Goal: Check status: Check status

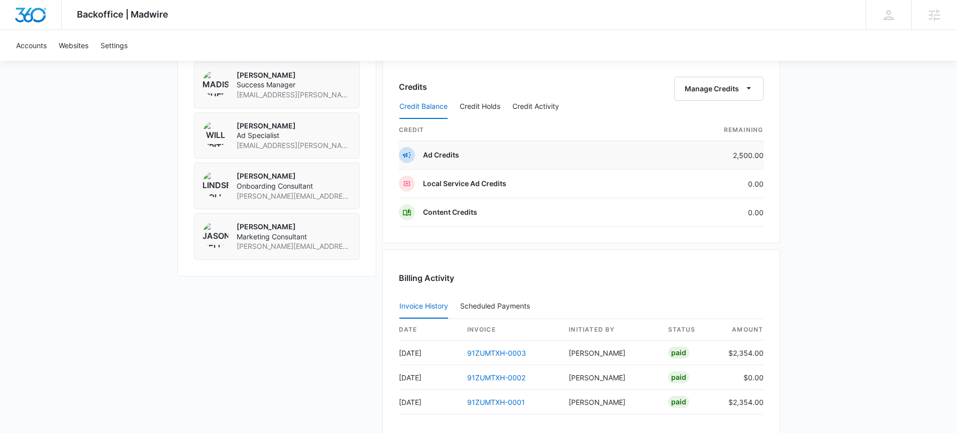
scroll to position [795, 0]
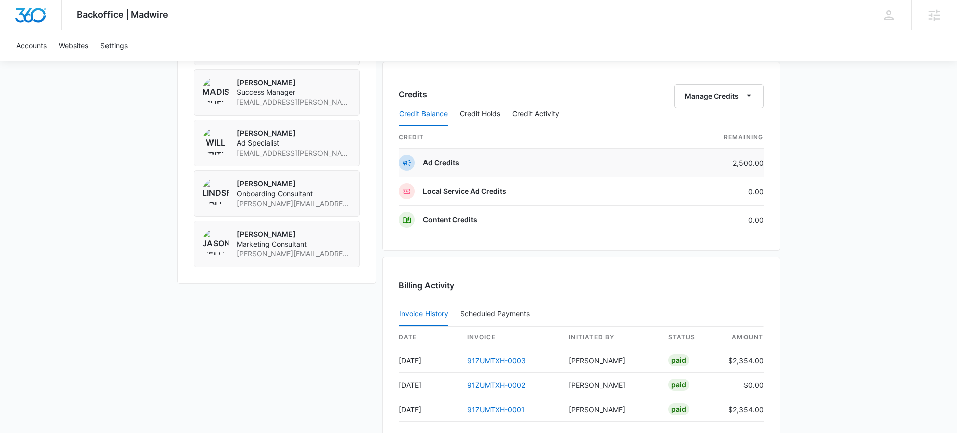
click at [740, 165] on td "2,500.00" at bounding box center [710, 163] width 106 height 29
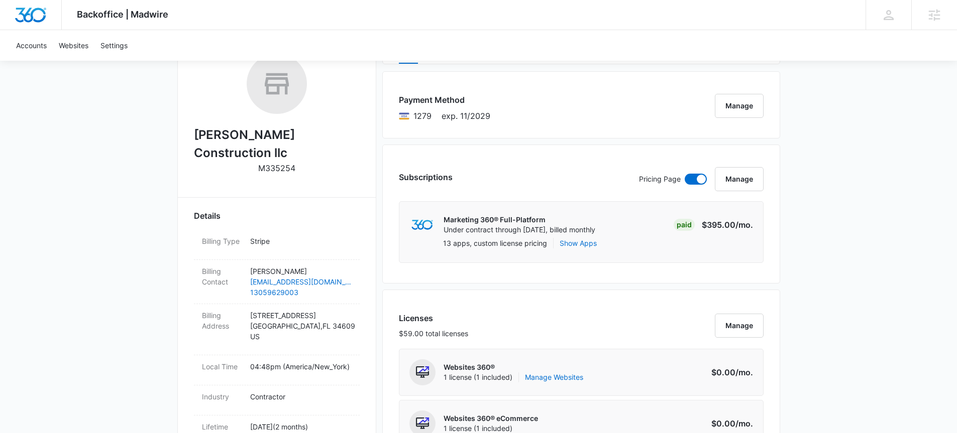
scroll to position [222, 0]
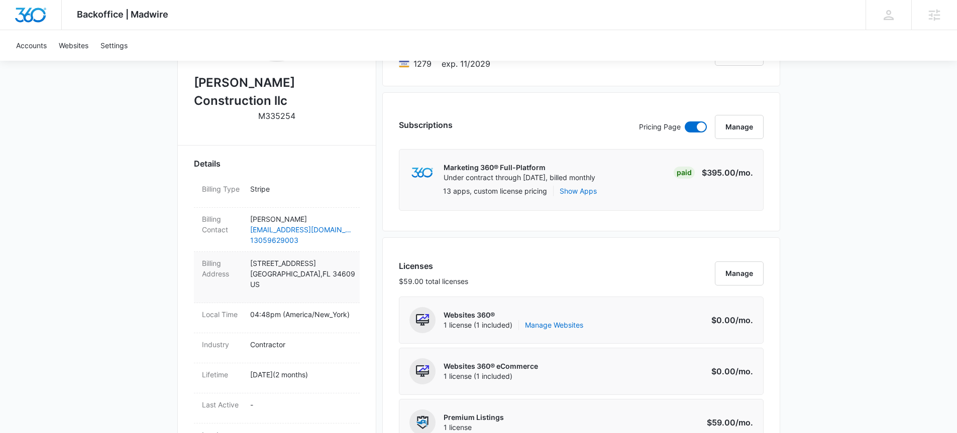
click at [311, 258] on p "[STREET_ADDRESS]" at bounding box center [300, 274] width 101 height 32
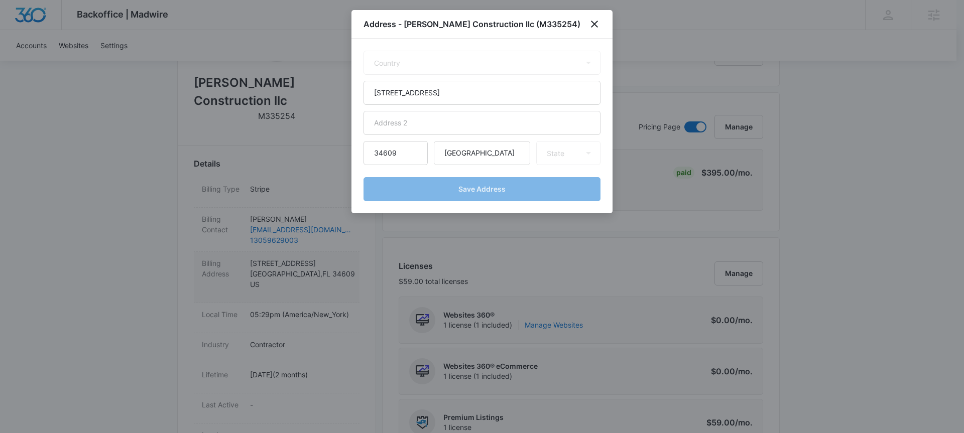
click at [311, 258] on div at bounding box center [482, 216] width 964 height 433
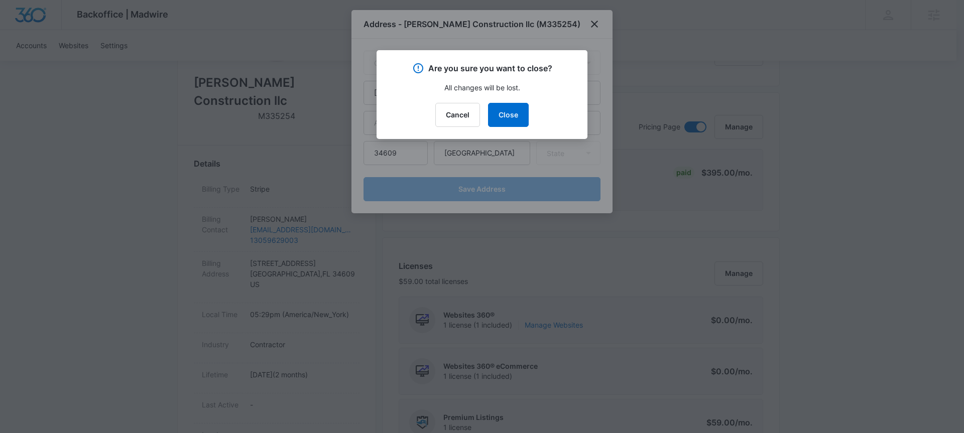
select select "US"
select select "FL"
drag, startPoint x: 448, startPoint y: 113, endPoint x: 409, endPoint y: 151, distance: 54.7
click at [448, 113] on button "Cancel" at bounding box center [457, 115] width 45 height 24
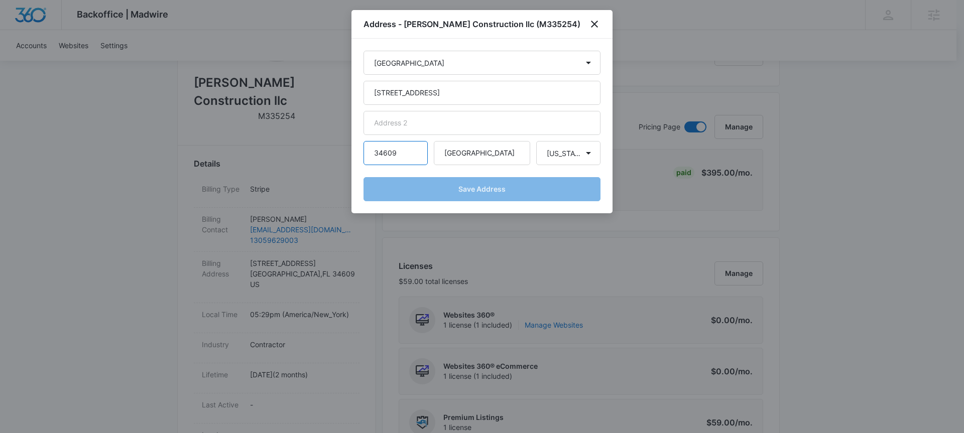
click at [407, 155] on input "34609" at bounding box center [396, 153] width 64 height 24
click at [590, 26] on icon "close" at bounding box center [595, 24] width 12 height 12
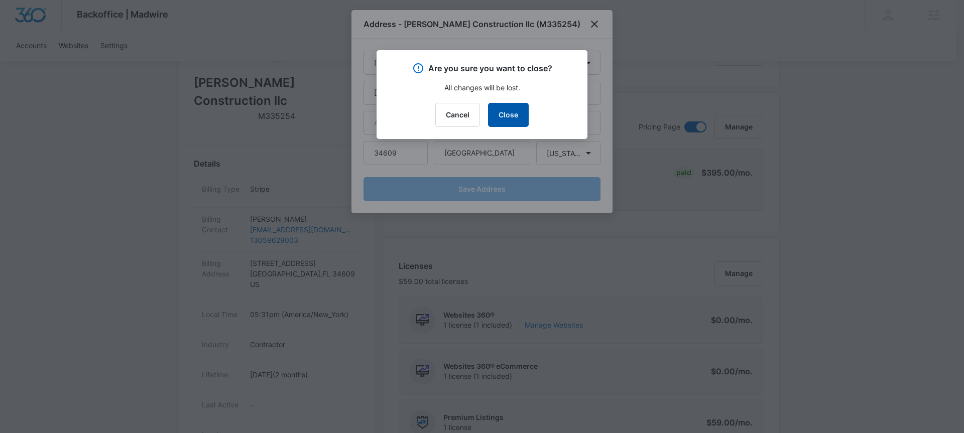
click at [507, 114] on button "Close" at bounding box center [508, 115] width 41 height 24
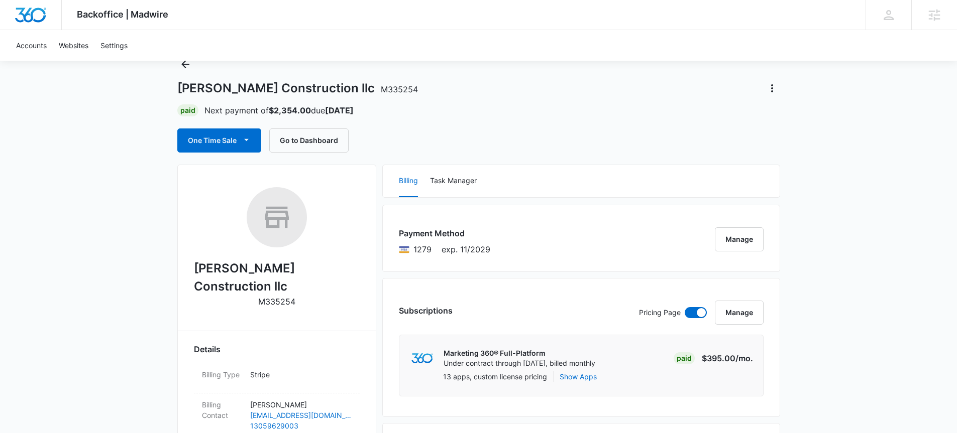
scroll to position [37, 0]
drag, startPoint x: 270, startPoint y: 109, endPoint x: 313, endPoint y: 109, distance: 43.2
click at [313, 109] on p "Next payment of $2,354.00 due [DATE]" at bounding box center [278, 110] width 149 height 12
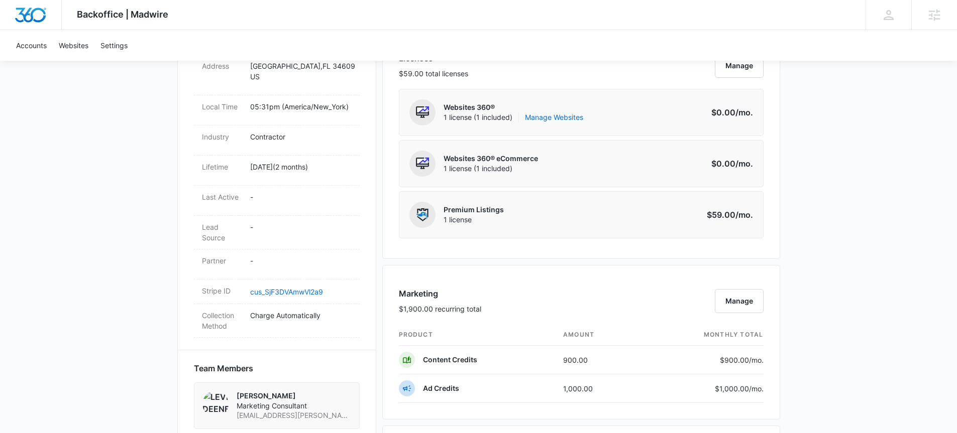
scroll to position [446, 0]
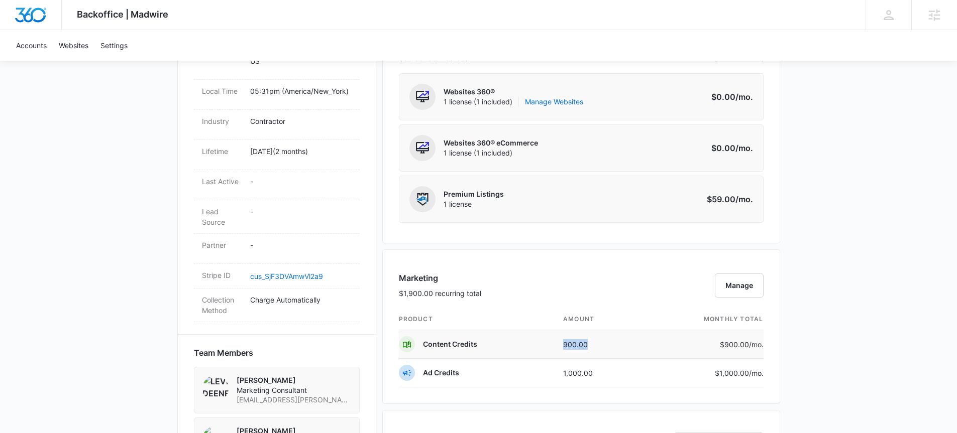
drag, startPoint x: 589, startPoint y: 346, endPoint x: 555, endPoint y: 342, distance: 34.3
click at [555, 342] on td "900.00" at bounding box center [598, 344] width 86 height 29
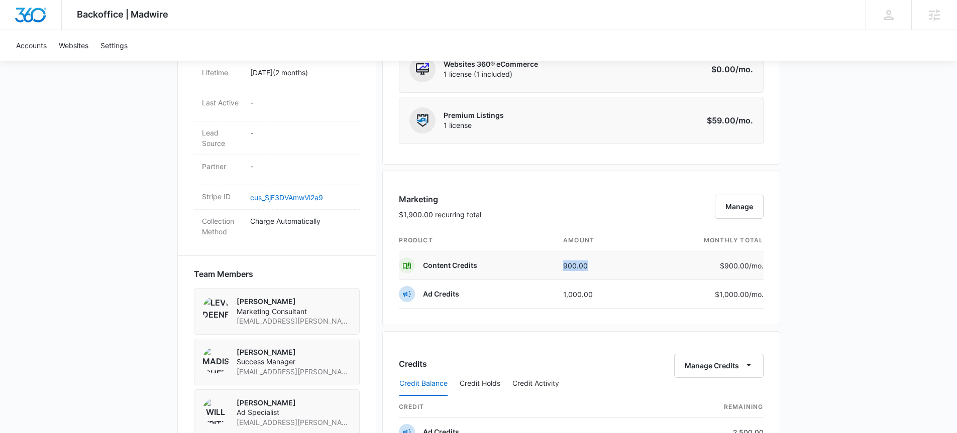
scroll to position [524, 0]
click at [518, 235] on th "product" at bounding box center [477, 242] width 157 height 22
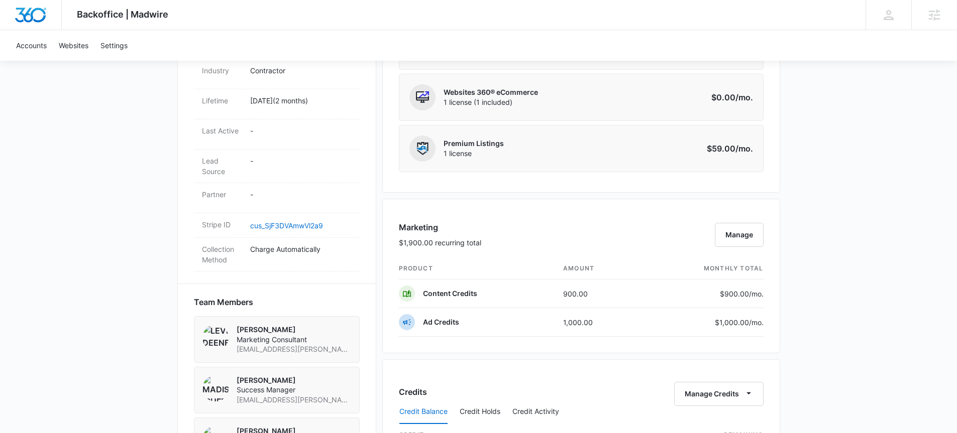
scroll to position [515, 0]
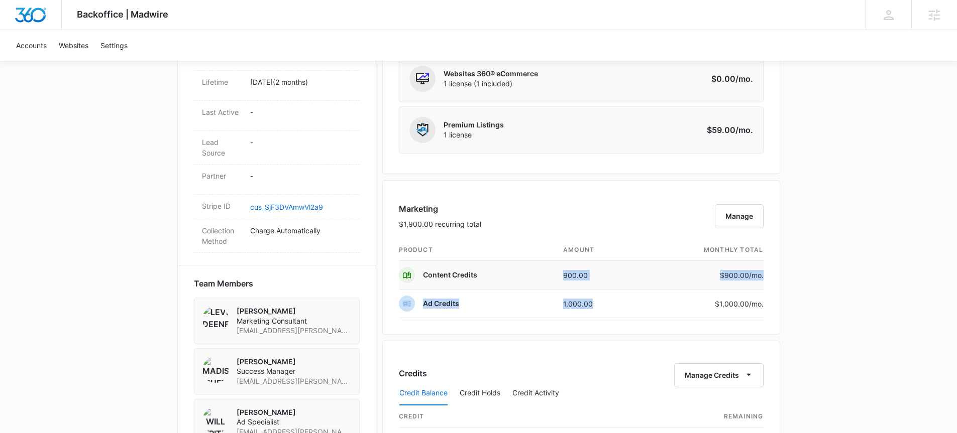
drag, startPoint x: 605, startPoint y: 305, endPoint x: 564, endPoint y: 270, distance: 54.1
click at [564, 270] on tbody "Content Credits 900.00 $900.00 /mo. Ad Credits 1,000.00 $1,000.00 /mo." at bounding box center [581, 289] width 365 height 57
click at [615, 268] on td "900.00" at bounding box center [598, 275] width 86 height 29
click at [579, 305] on td "1,000.00" at bounding box center [598, 304] width 86 height 29
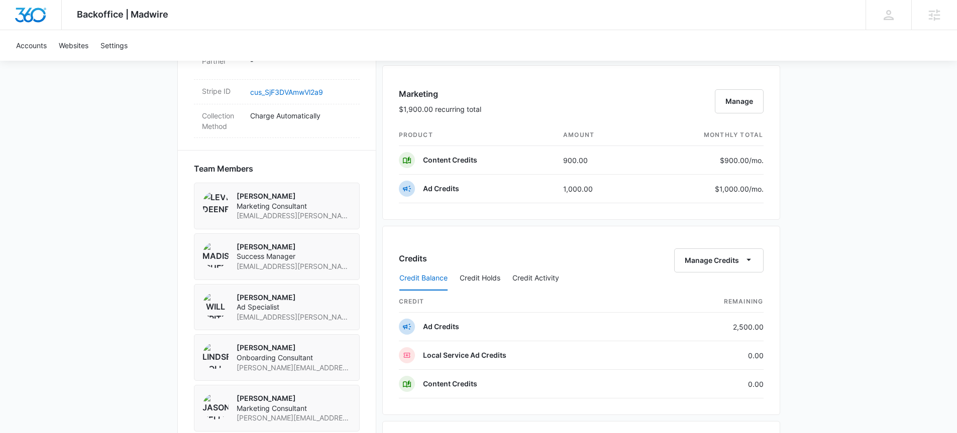
scroll to position [629, 0]
drag, startPoint x: 764, startPoint y: 329, endPoint x: 715, endPoint y: 328, distance: 49.7
click at [714, 329] on div "Credits Manage Credits Credit Balance Credit Holds Credit Activity credit Remai…" at bounding box center [581, 321] width 398 height 189
click at [715, 328] on td "2,500.00" at bounding box center [710, 328] width 106 height 29
drag, startPoint x: 767, startPoint y: 382, endPoint x: 750, endPoint y: 385, distance: 17.8
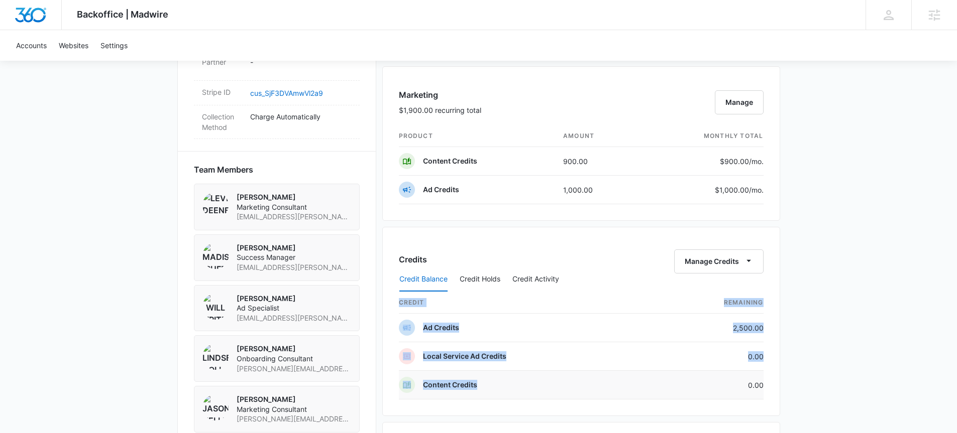
click at [750, 385] on div "Credits Manage Credits Credit Balance Credit Holds Credit Activity credit Remai…" at bounding box center [581, 321] width 398 height 189
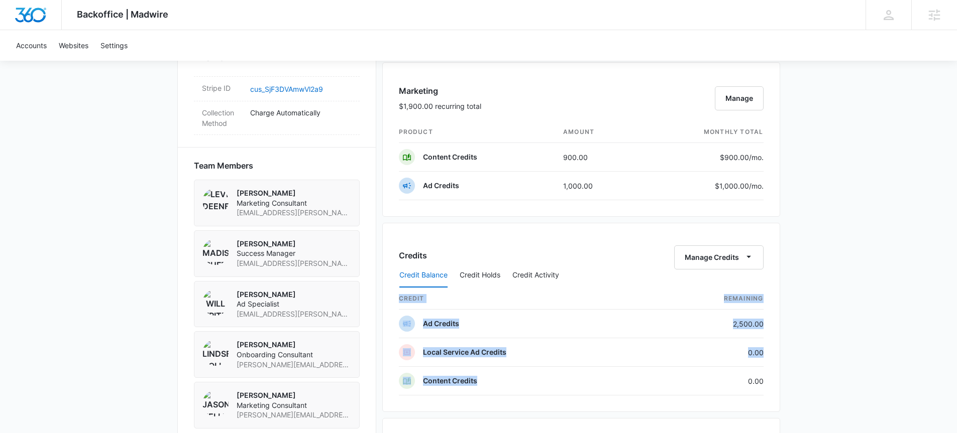
scroll to position [633, 0]
click at [489, 272] on button "Credit Holds" at bounding box center [480, 276] width 41 height 24
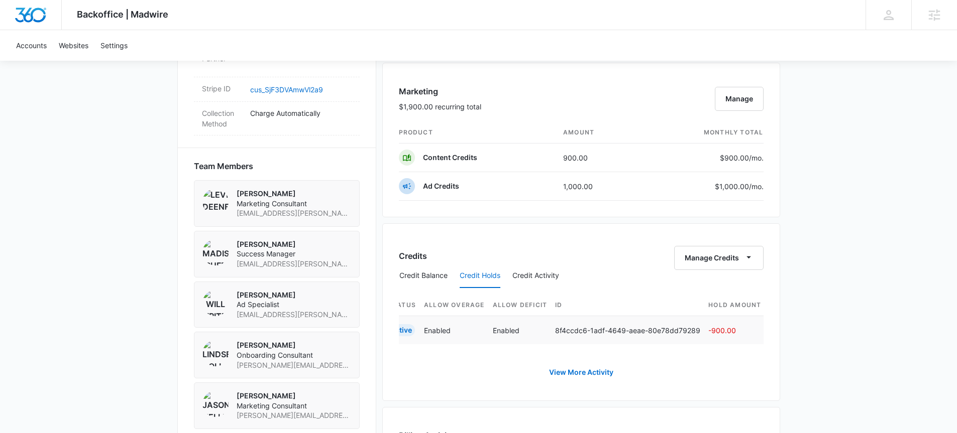
scroll to position [0, 351]
drag, startPoint x: 737, startPoint y: 329, endPoint x: 702, endPoint y: 332, distance: 34.8
click at [704, 332] on p "-900.00" at bounding box center [730, 330] width 53 height 11
click at [829, 294] on div "Backoffice | Madwire Apps Settings [PERSON_NAME] [PERSON_NAME] [PERSON_NAME][EM…" at bounding box center [478, 54] width 957 height 1374
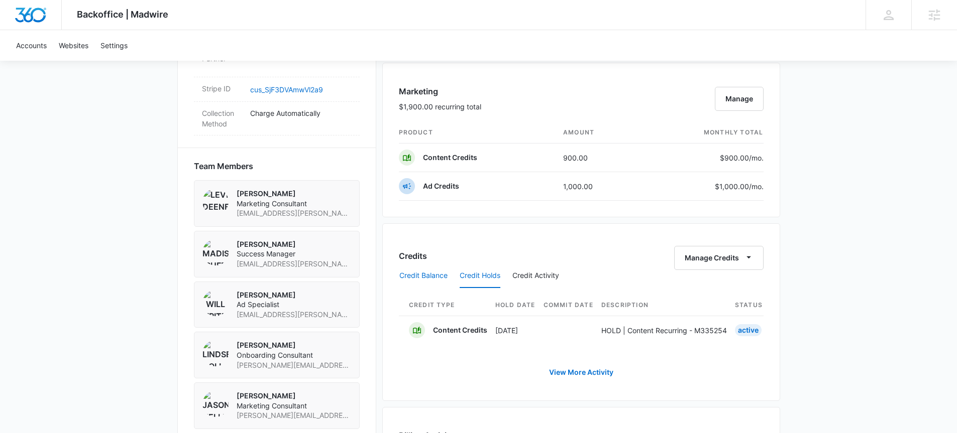
click at [413, 275] on button "Credit Balance" at bounding box center [423, 276] width 48 height 24
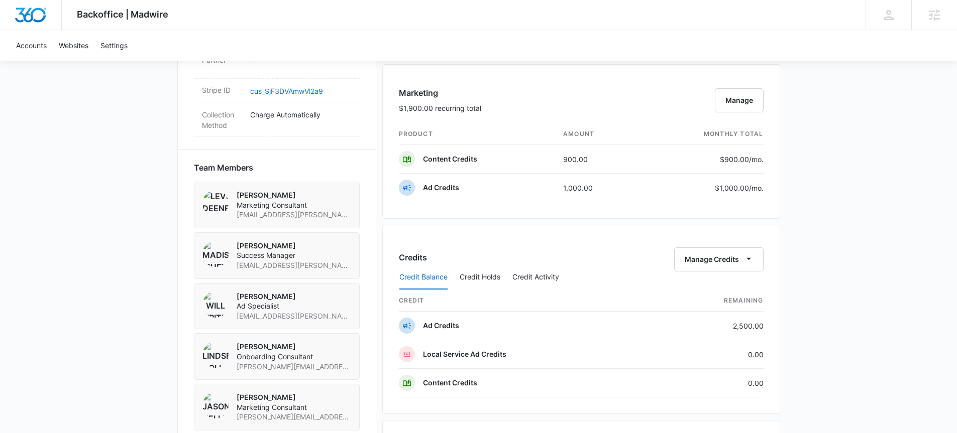
scroll to position [631, 0]
drag, startPoint x: 581, startPoint y: 187, endPoint x: 559, endPoint y: 188, distance: 22.1
click at [559, 188] on td "1,000.00" at bounding box center [598, 188] width 86 height 29
click at [877, 190] on div "Backoffice | Madwire Apps Settings [PERSON_NAME] [PERSON_NAME] [PERSON_NAME][EM…" at bounding box center [478, 62] width 957 height 1386
drag, startPoint x: 742, startPoint y: 326, endPoint x: 732, endPoint y: 325, distance: 9.6
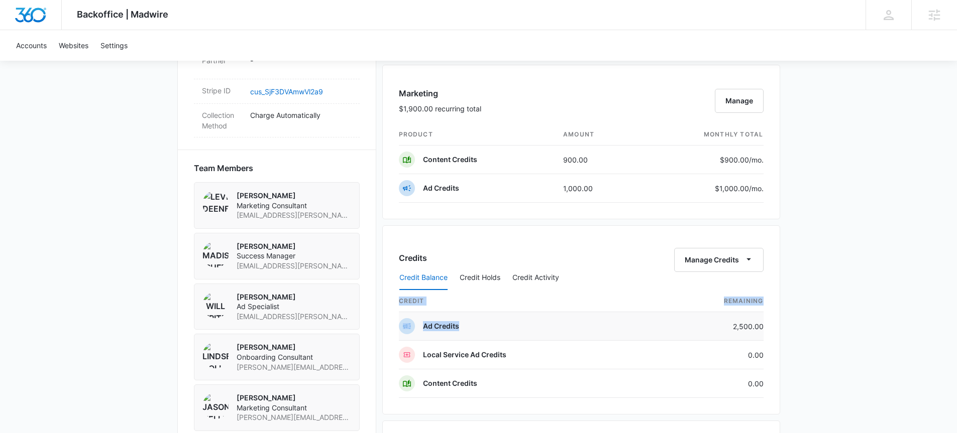
click at [732, 325] on div "Credits Manage Credits Credit Balance Credit Holds Credit Activity credit Remai…" at bounding box center [581, 320] width 398 height 189
click at [733, 325] on td "2,500.00" at bounding box center [710, 326] width 106 height 29
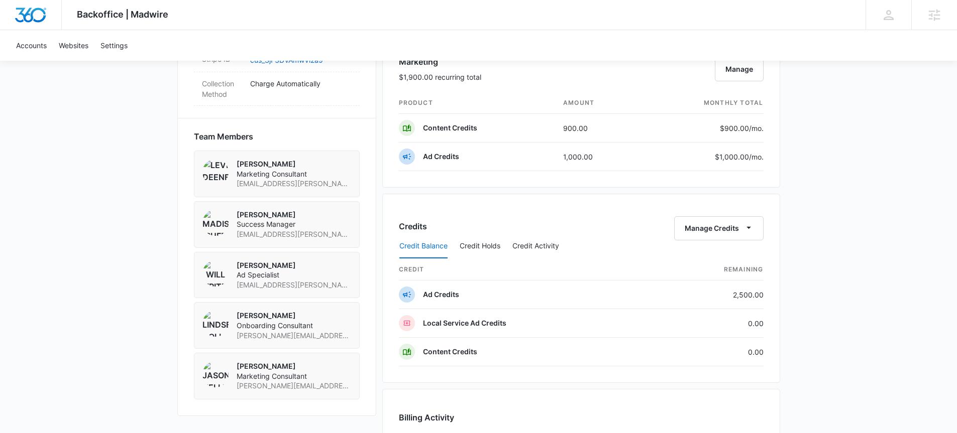
scroll to position [670, 0]
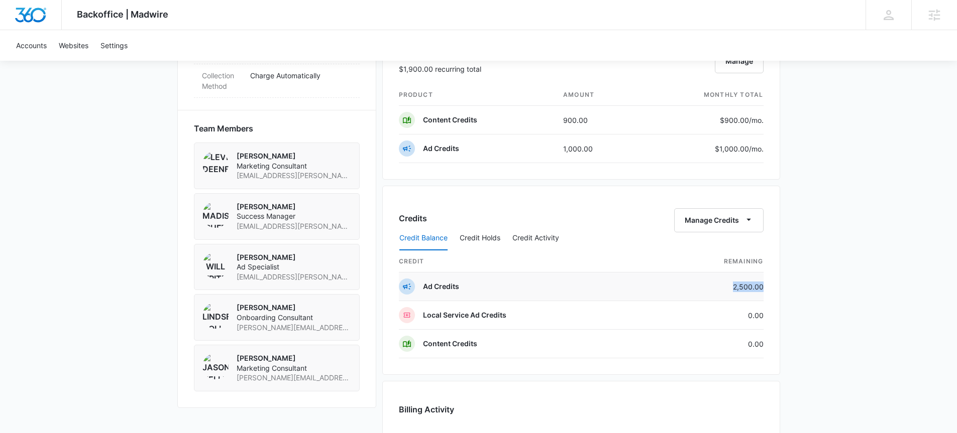
drag, startPoint x: 733, startPoint y: 283, endPoint x: 762, endPoint y: 284, distance: 28.7
click at [762, 284] on td "2,500.00" at bounding box center [710, 287] width 106 height 29
click at [622, 214] on div "Credits Manage Credits" at bounding box center [581, 220] width 365 height 24
drag, startPoint x: 764, startPoint y: 289, endPoint x: 702, endPoint y: 286, distance: 62.3
click at [698, 287] on div "Credits Manage Credits Credit Balance Credit Holds Credit Activity credit Remai…" at bounding box center [581, 280] width 398 height 189
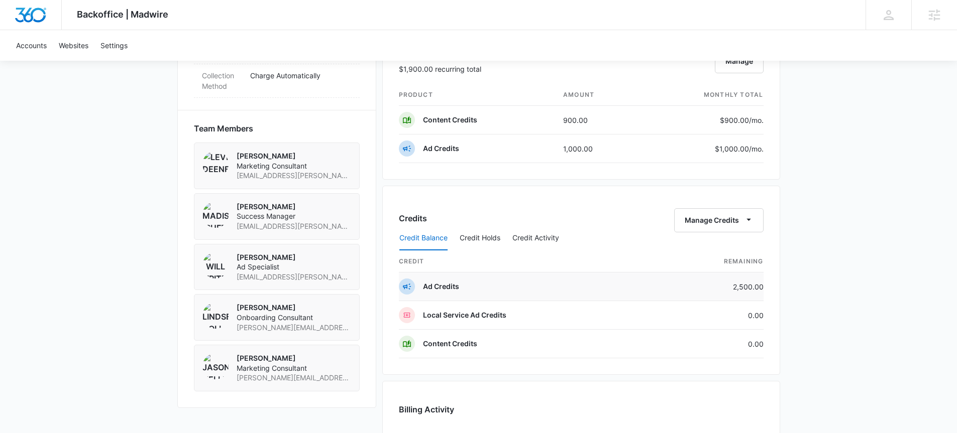
click at [703, 286] on td "2,500.00" at bounding box center [710, 287] width 106 height 29
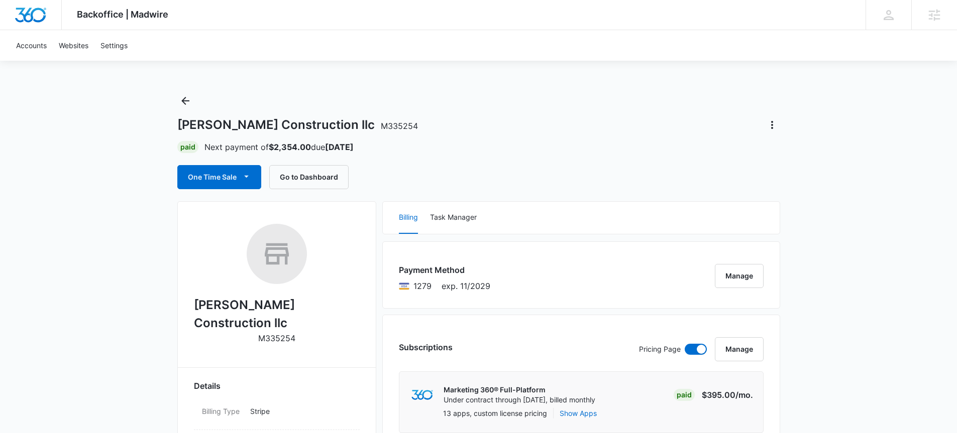
click at [592, 129] on div "[PERSON_NAME] Construction llc M335254" at bounding box center [478, 125] width 603 height 16
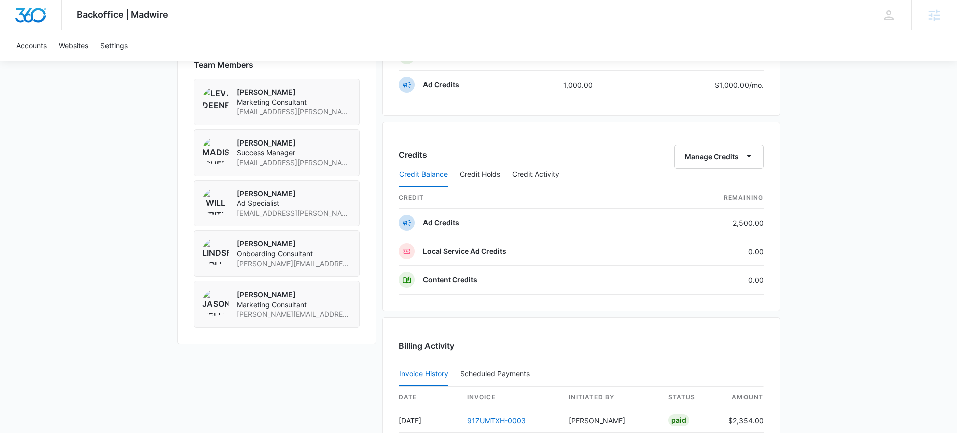
scroll to position [727, 0]
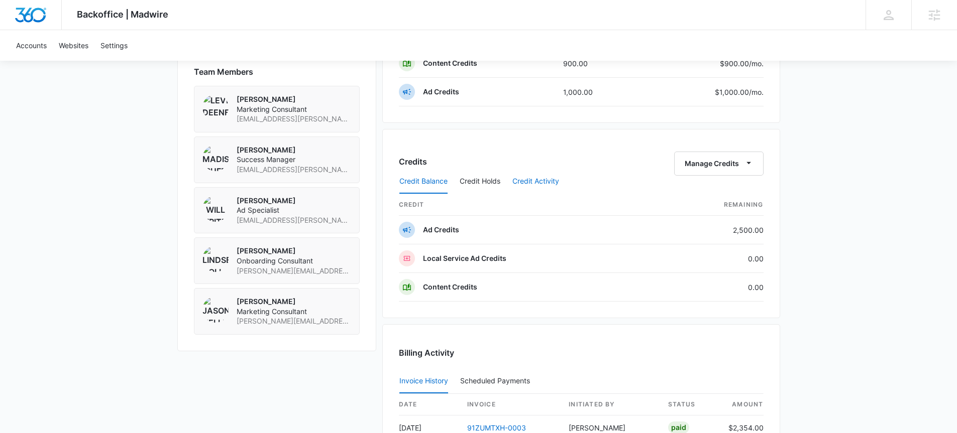
click at [527, 180] on button "Credit Activity" at bounding box center [535, 182] width 47 height 24
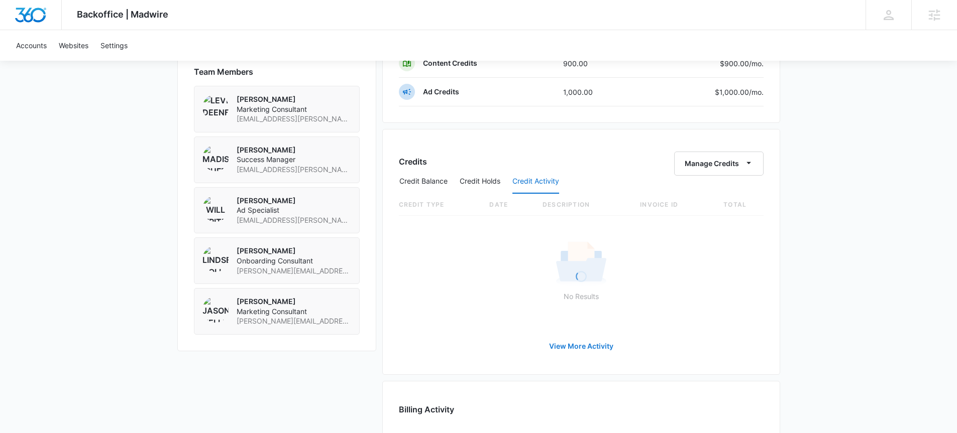
click at [579, 342] on link "View More Activity" at bounding box center [581, 346] width 84 height 24
